Goal: Task Accomplishment & Management: Use online tool/utility

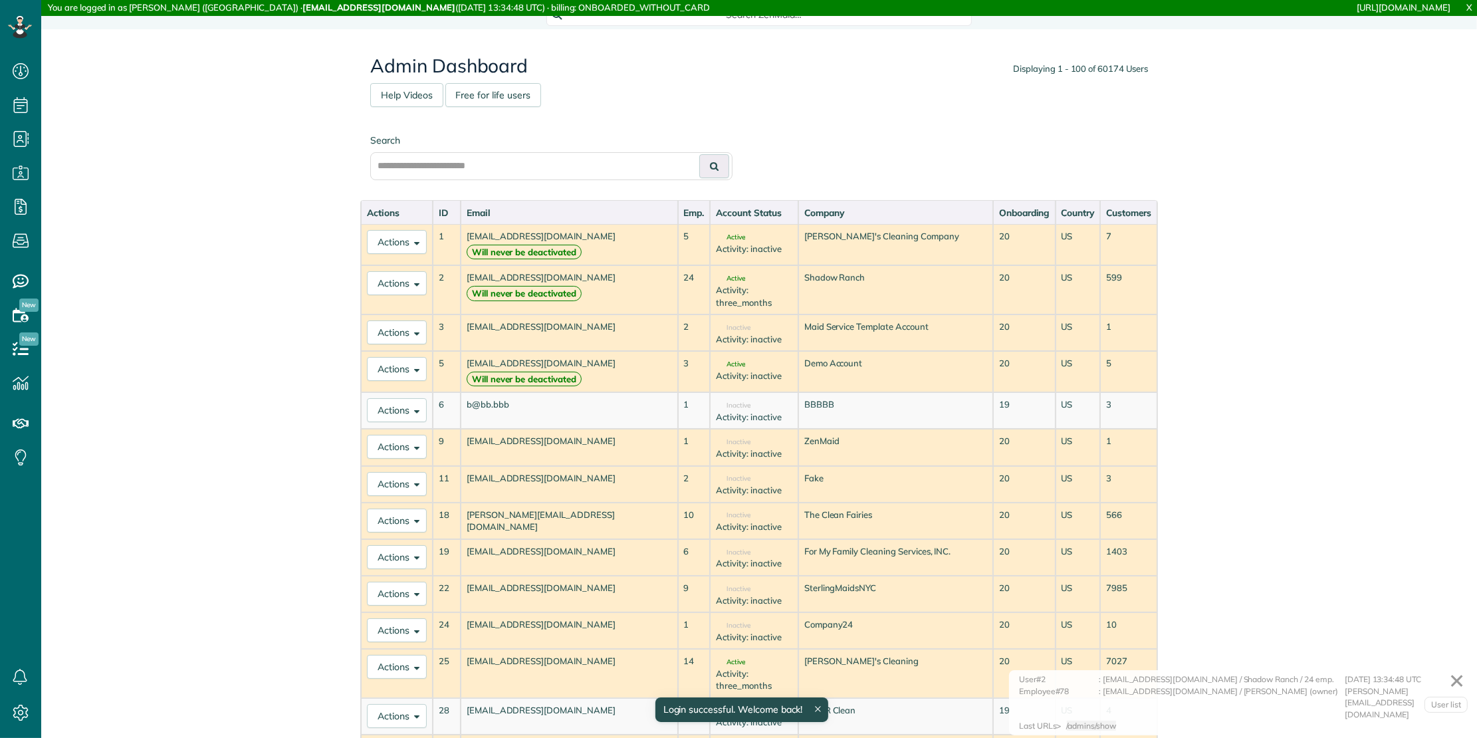
scroll to position [5, 5]
click at [574, 164] on input "text" at bounding box center [551, 166] width 362 height 28
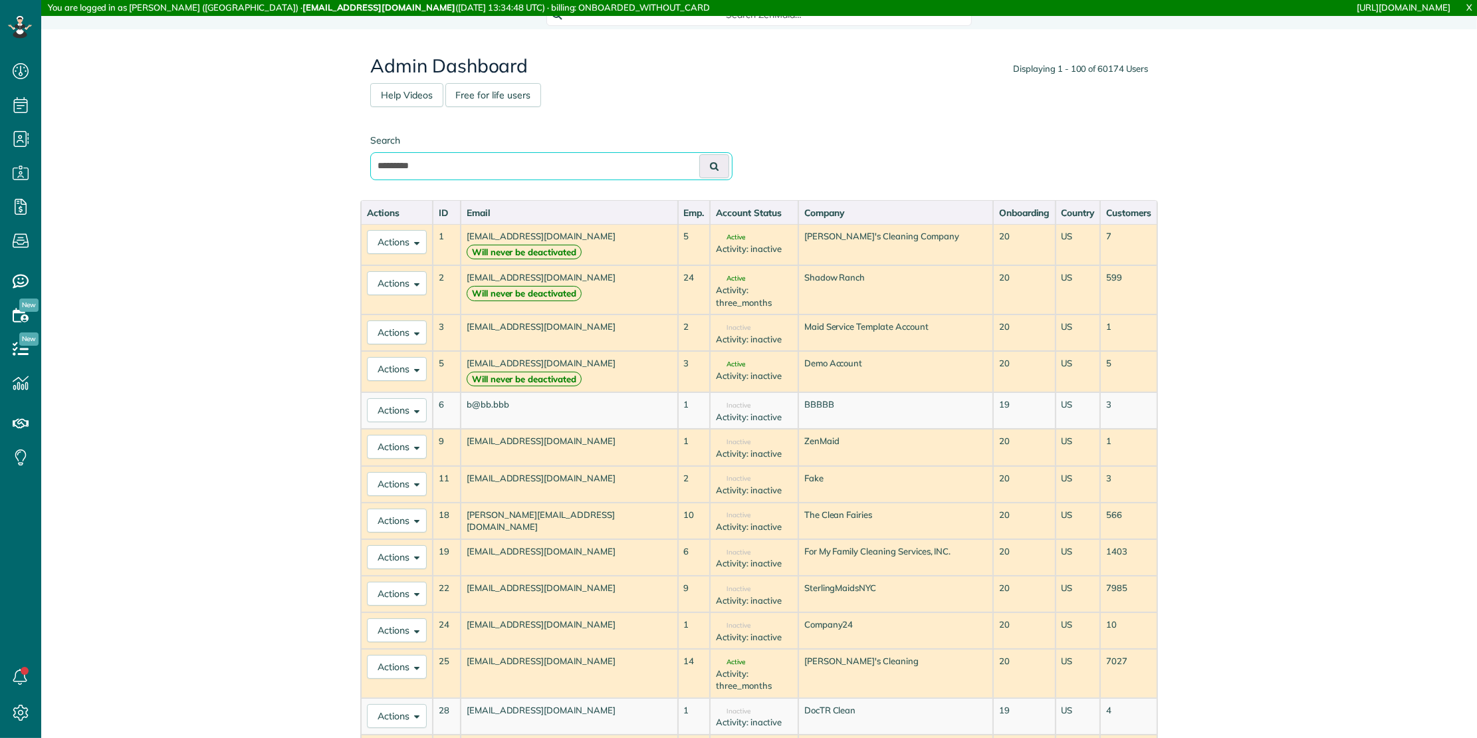
type input "*********"
click at [699, 154] on button at bounding box center [714, 166] width 30 height 24
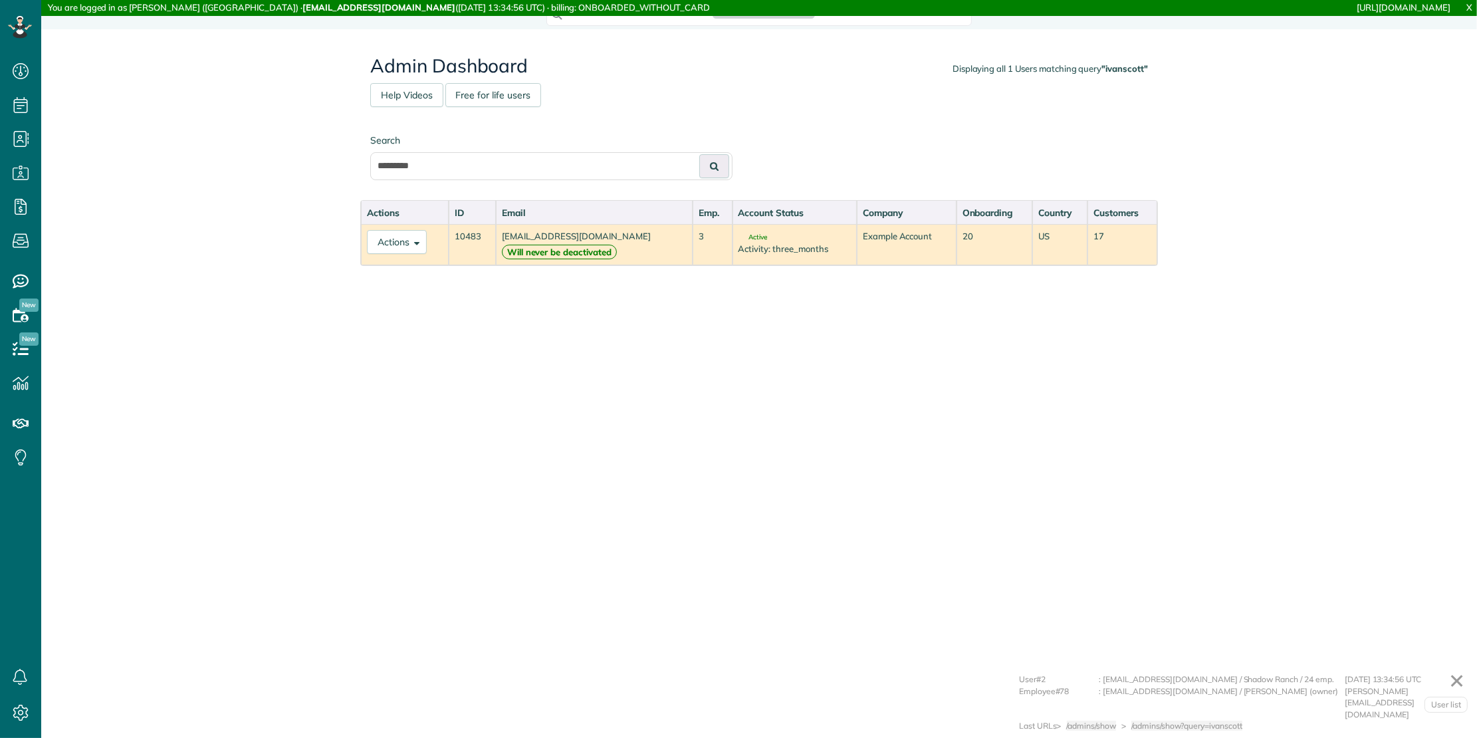
scroll to position [5, 5]
click at [413, 230] on button "Actions" at bounding box center [397, 242] width 60 height 24
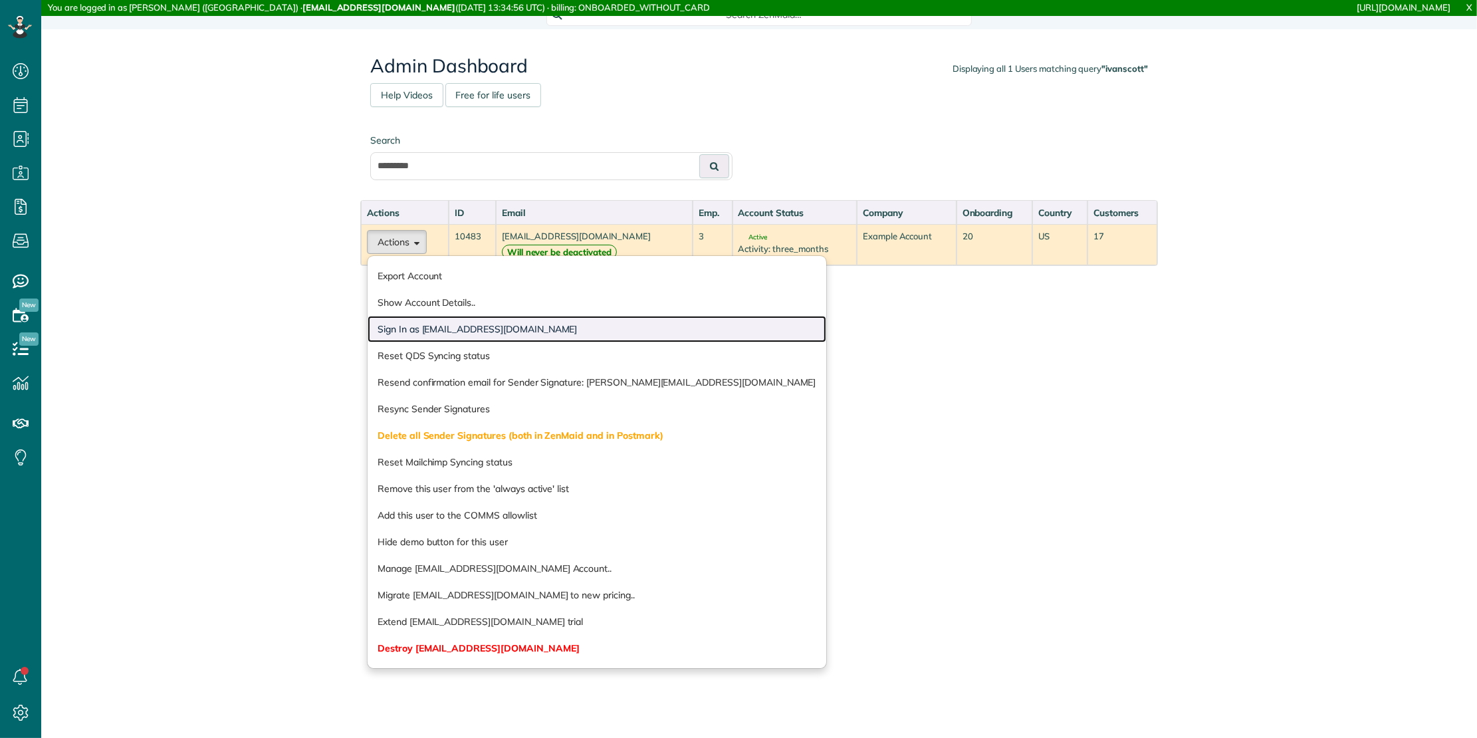
click at [409, 331] on link "Sign In as ivanscott@taskawayva.com" at bounding box center [597, 329] width 459 height 27
